Goal: Transaction & Acquisition: Purchase product/service

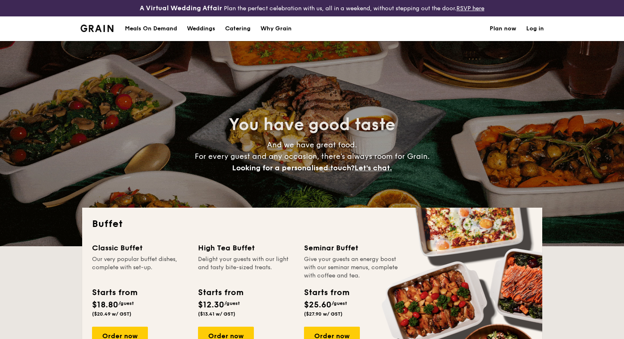
select select
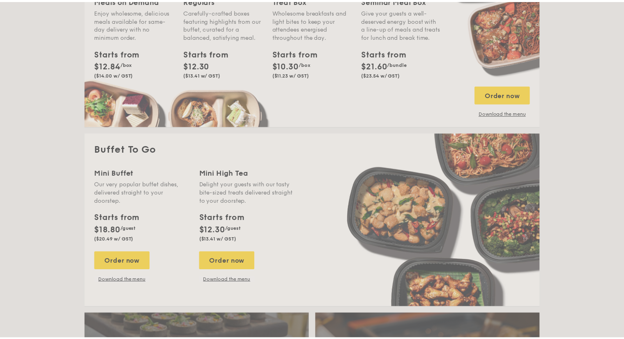
scroll to position [493, 0]
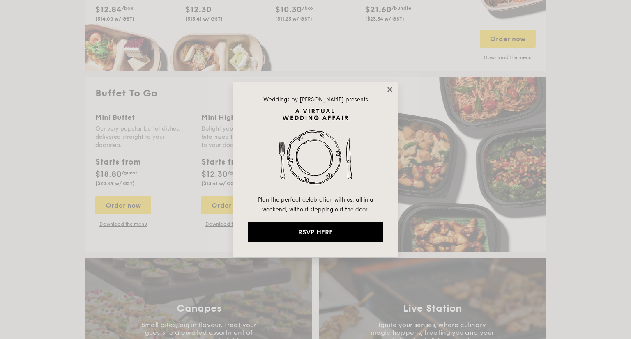
click at [387, 87] on icon at bounding box center [389, 89] width 7 height 7
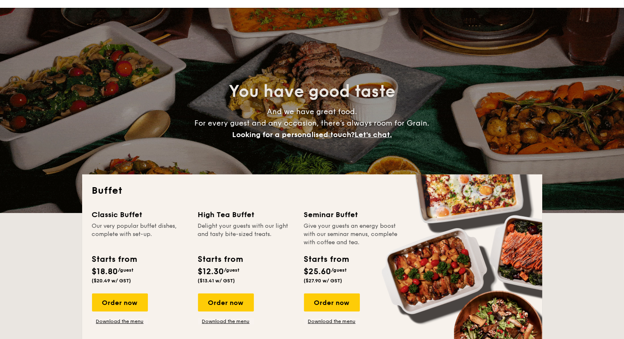
scroll to position [0, 0]
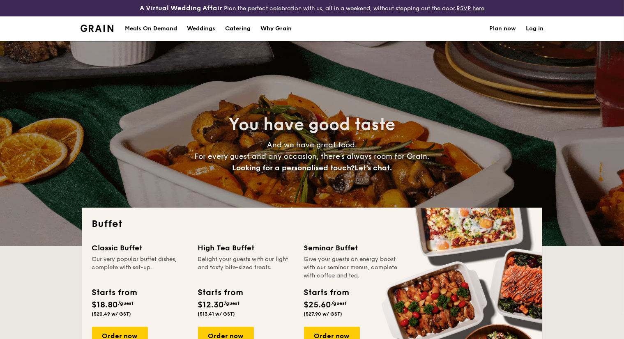
click at [239, 29] on h1 "Catering" at bounding box center [237, 28] width 25 height 25
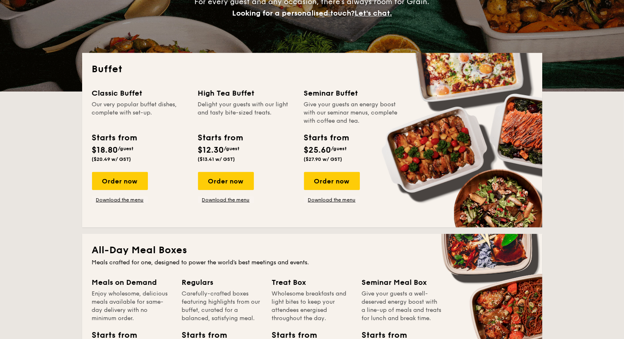
scroll to position [164, 0]
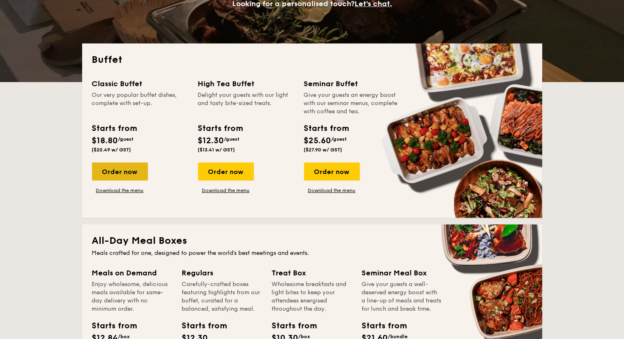
click at [114, 166] on div "Order now" at bounding box center [120, 172] width 56 height 18
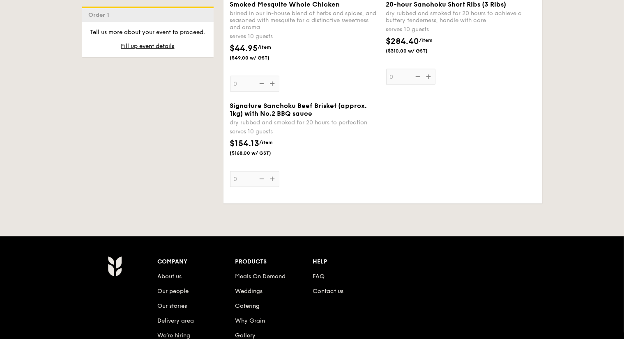
scroll to position [1026, 0]
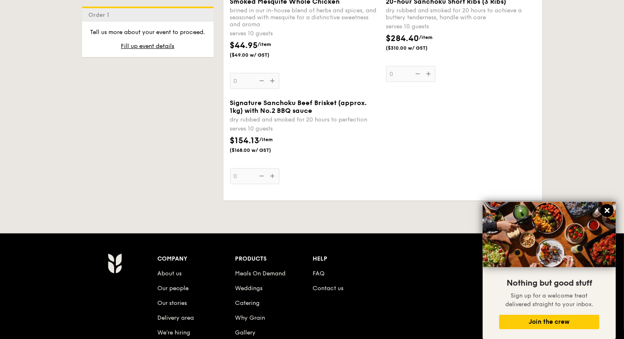
click at [604, 211] on icon at bounding box center [606, 210] width 7 height 7
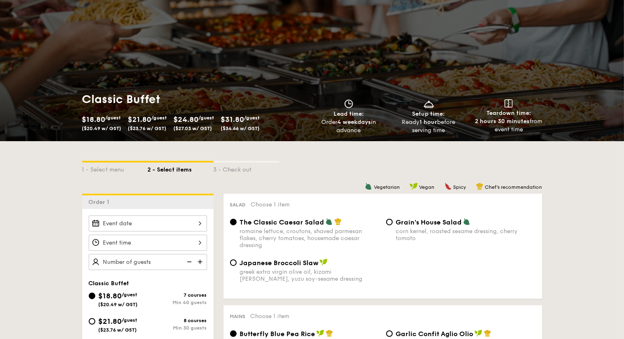
scroll to position [0, 0]
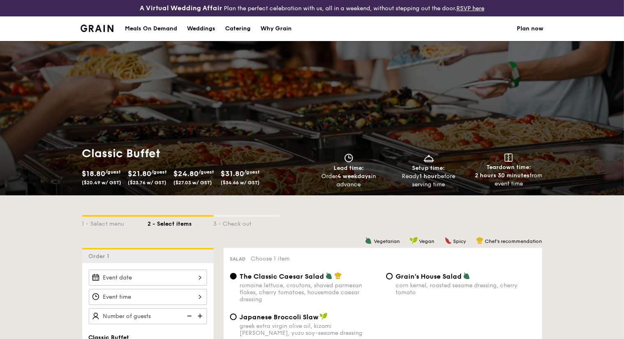
click at [195, 27] on div "Weddings" at bounding box center [201, 28] width 28 height 25
click at [153, 25] on div "Meals On Demand" at bounding box center [151, 28] width 52 height 25
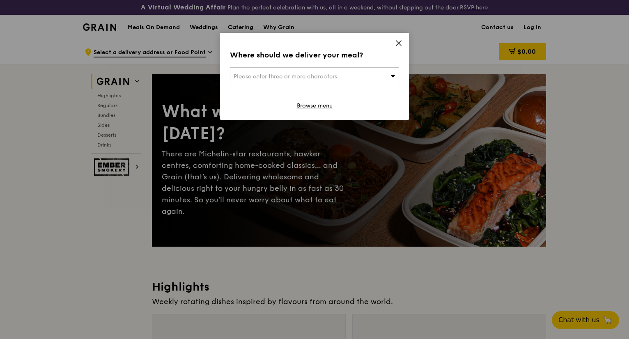
click at [396, 42] on icon at bounding box center [398, 42] width 7 height 7
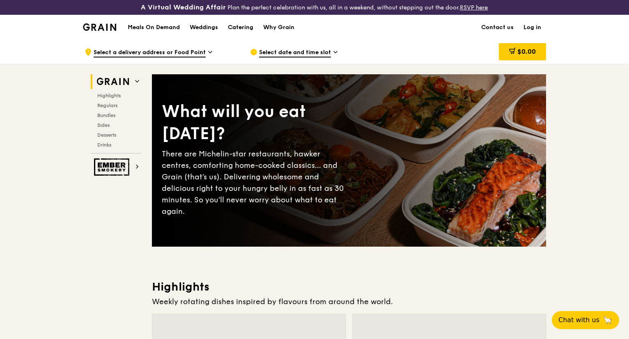
scroll to position [41, 0]
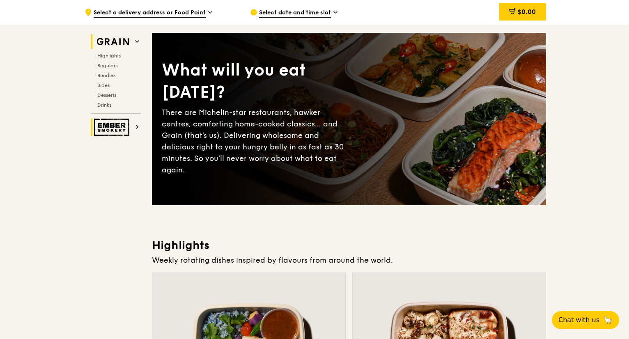
click at [131, 125] on img at bounding box center [113, 127] width 38 height 17
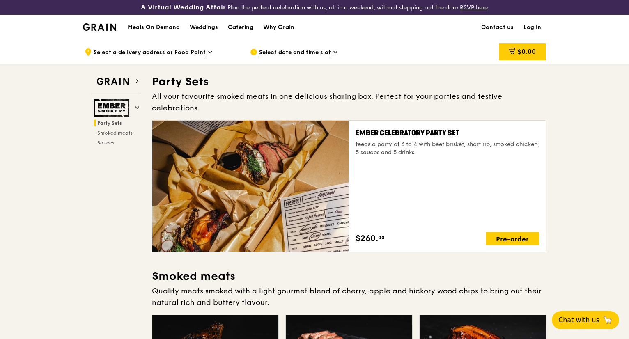
click at [145, 26] on h1 "Meals On Demand" at bounding box center [154, 27] width 52 height 8
click at [138, 48] on span "Select a delivery address or Food Point" at bounding box center [150, 52] width 112 height 9
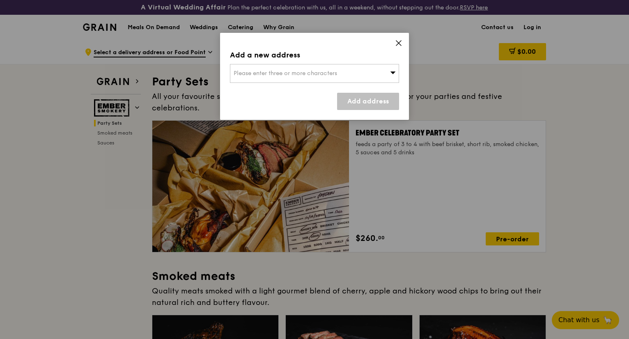
click at [402, 39] on div "Add a new address Please enter three or more characters Add address" at bounding box center [314, 76] width 189 height 87
click at [399, 41] on icon at bounding box center [398, 42] width 7 height 7
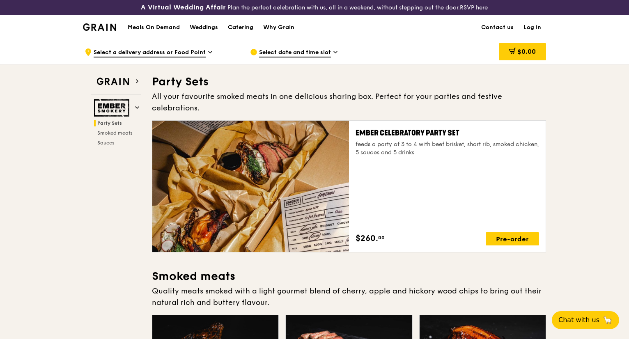
click at [209, 54] on icon at bounding box center [210, 51] width 4 height 7
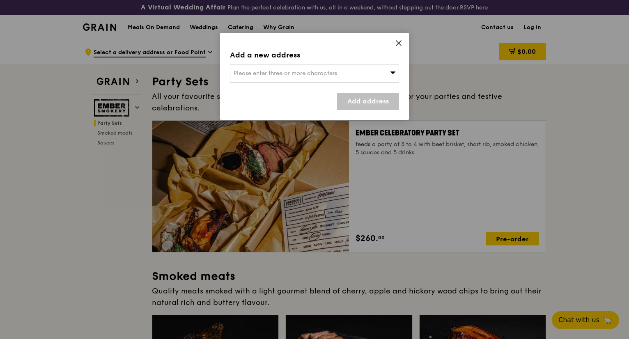
click at [399, 41] on icon at bounding box center [398, 42] width 7 height 7
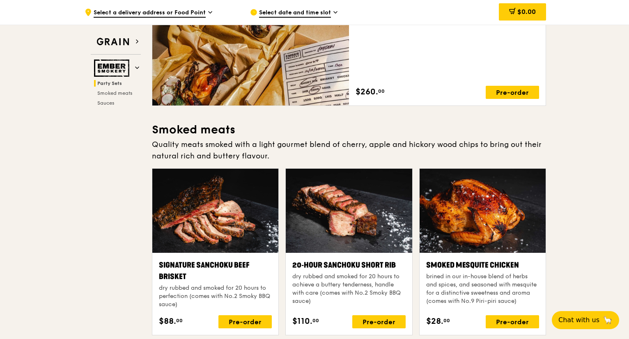
scroll to position [41, 0]
